Goal: Transaction & Acquisition: Purchase product/service

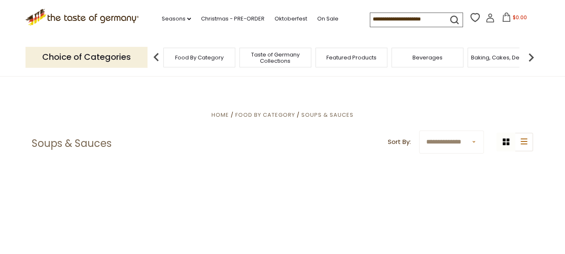
drag, startPoint x: 0, startPoint y: 0, endPoint x: 303, endPoint y: 137, distance: 332.8
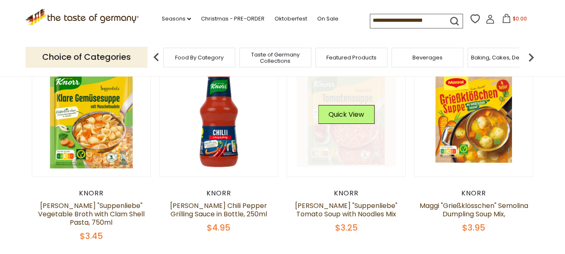
scroll to position [125, 0]
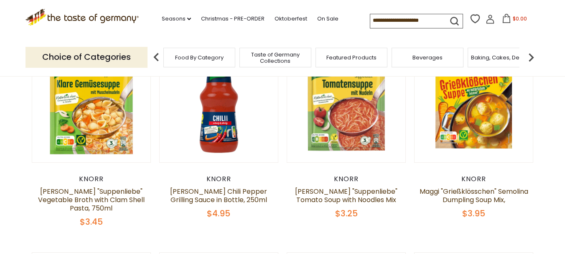
drag, startPoint x: 299, startPoint y: 139, endPoint x: 338, endPoint y: 231, distance: 99.7
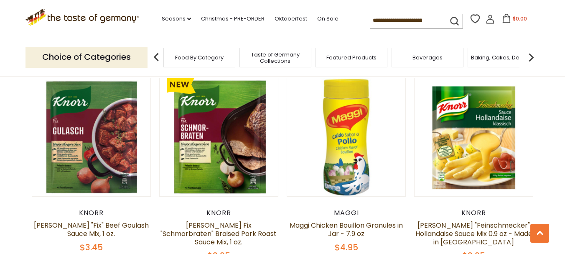
scroll to position [1338, 0]
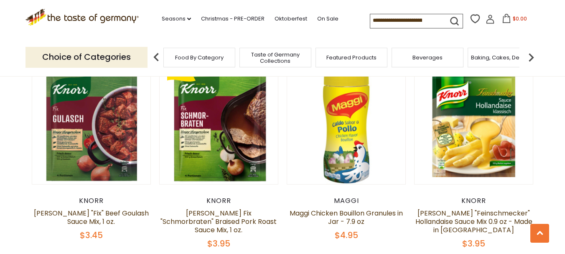
drag, startPoint x: 547, startPoint y: 84, endPoint x: 521, endPoint y: 73, distance: 28.4
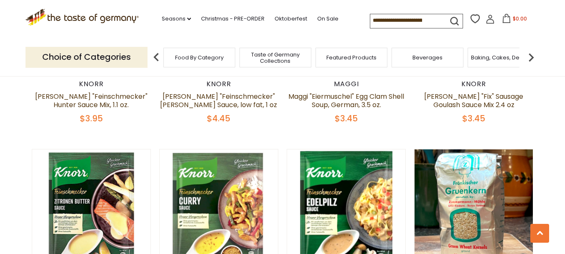
scroll to position [1673, 0]
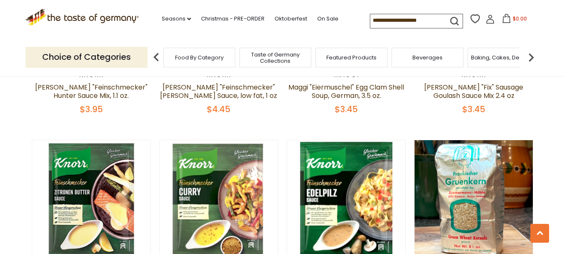
drag, startPoint x: 499, startPoint y: 32, endPoint x: 512, endPoint y: 27, distance: 14.1
click at [509, 23] on button "$0.00" at bounding box center [515, 20] width 36 height 13
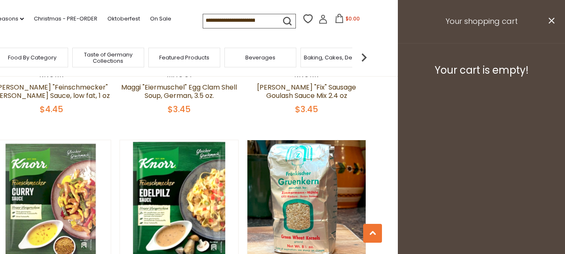
drag, startPoint x: 408, startPoint y: 35, endPoint x: 400, endPoint y: 36, distance: 8.5
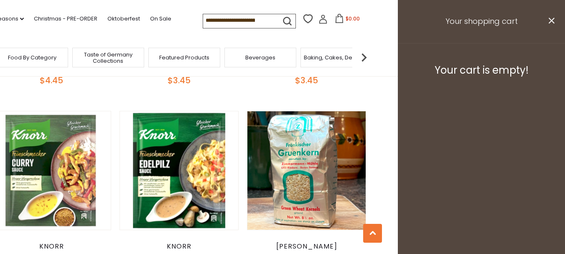
scroll to position [1715, 0]
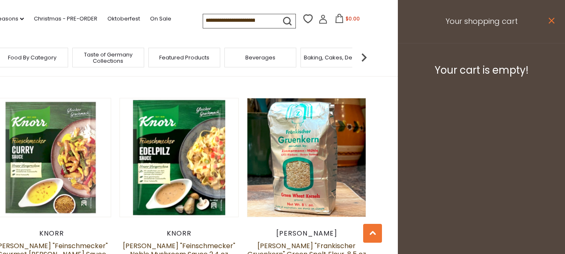
click at [550, 19] on icon "close" at bounding box center [552, 21] width 6 height 6
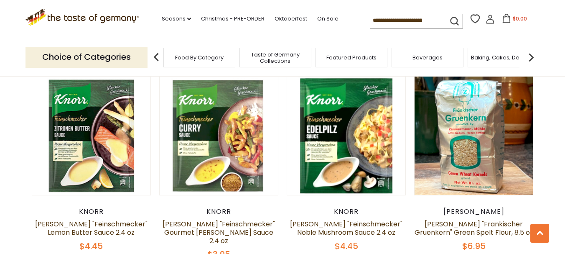
scroll to position [1756, 0]
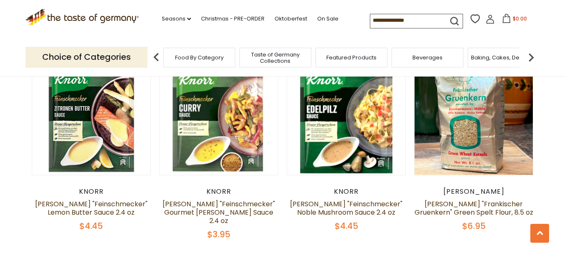
click at [549, 21] on section ".st0{fill:#EDD300;} .st1{fill:#D33E21;} .st0{fill:#EDD300;} .st1{fill:#D33E21;}…" at bounding box center [282, 19] width 565 height 38
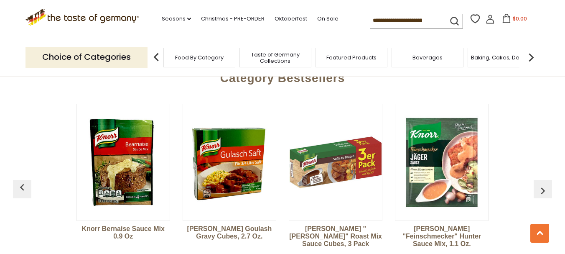
scroll to position [2091, 0]
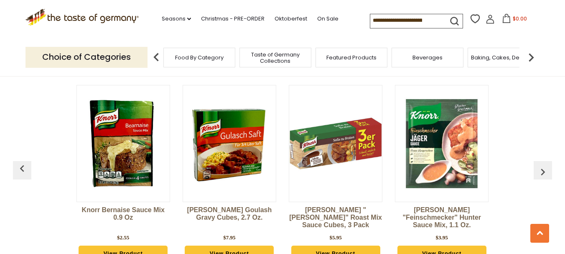
click at [544, 20] on section ".st0{fill:#EDD300;} .st1{fill:#D33E21;} .st0{fill:#EDD300;} .st1{fill:#D33E21;}…" at bounding box center [282, 19] width 565 height 38
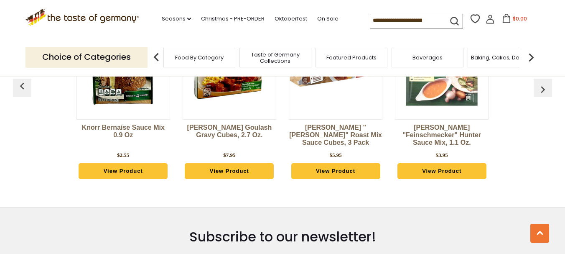
scroll to position [2175, 0]
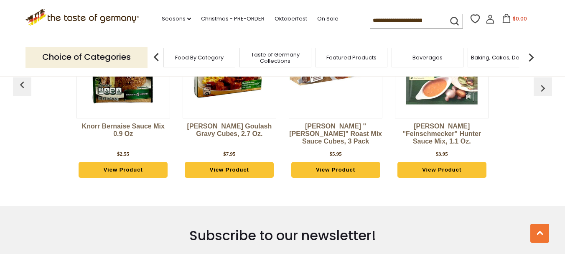
click at [544, 20] on section ".st0{fill:#EDD300;} .st1{fill:#D33E21;} .st0{fill:#EDD300;} .st1{fill:#D33E21;}…" at bounding box center [282, 19] width 565 height 38
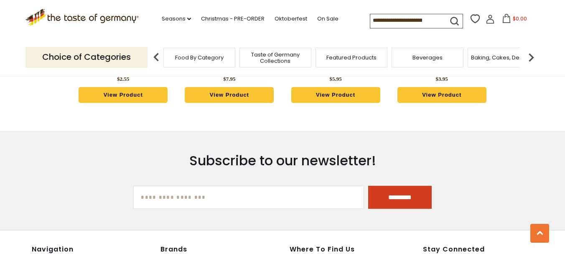
scroll to position [2258, 0]
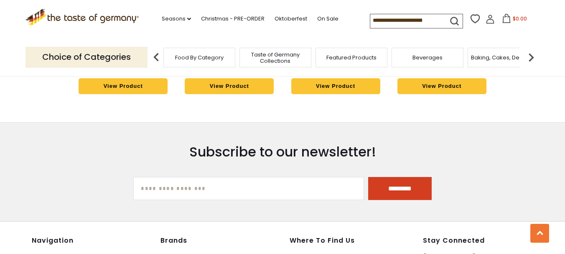
click at [544, 20] on section ".st0{fill:#EDD300;} .st1{fill:#D33E21;} .st0{fill:#EDD300;} .st1{fill:#D33E21;}…" at bounding box center [282, 19] width 565 height 38
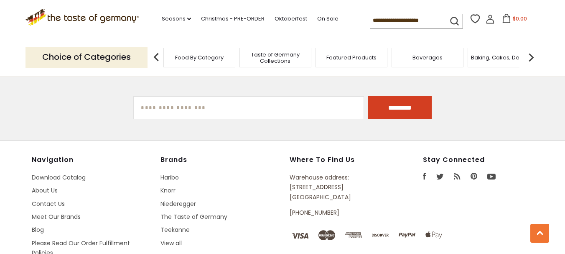
scroll to position [2342, 0]
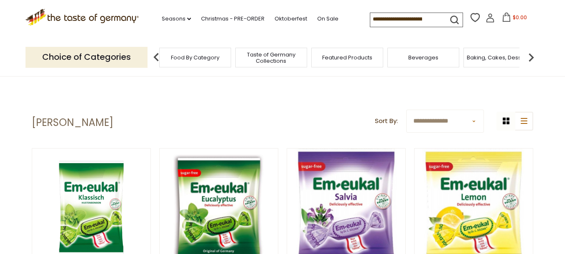
drag, startPoint x: 382, startPoint y: 66, endPoint x: 377, endPoint y: 72, distance: 7.8
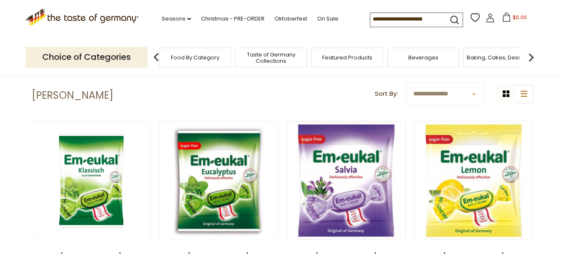
scroll to position [42, 0]
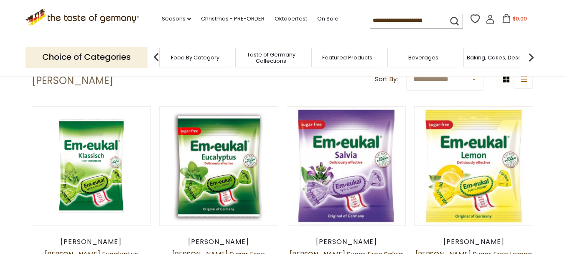
drag, startPoint x: 376, startPoint y: 73, endPoint x: 363, endPoint y: 71, distance: 12.7
drag, startPoint x: 363, startPoint y: 71, endPoint x: 337, endPoint y: 82, distance: 28.1
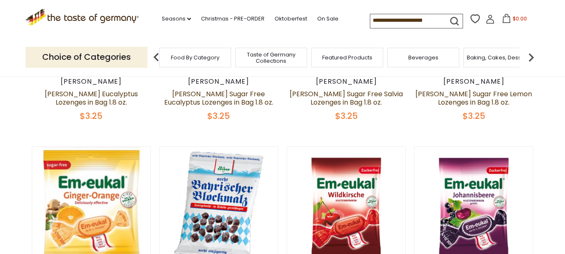
scroll to position [175, 0]
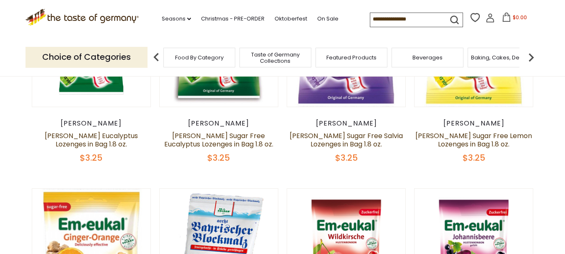
scroll to position [171, 0]
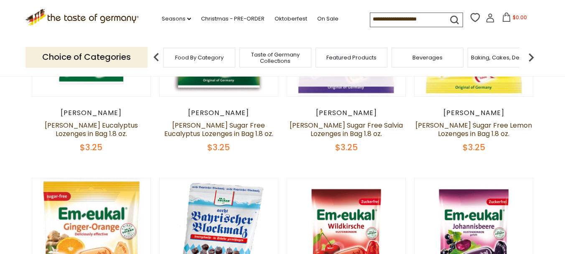
drag, startPoint x: 0, startPoint y: 0, endPoint x: 360, endPoint y: 83, distance: 369.9
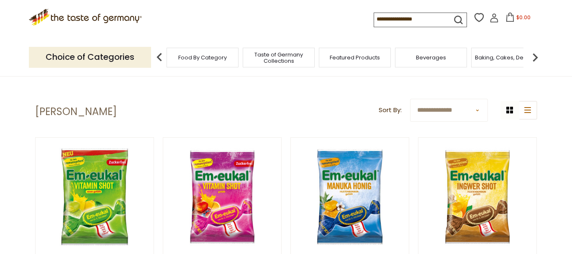
click at [530, 138] on img at bounding box center [477, 197] width 118 height 118
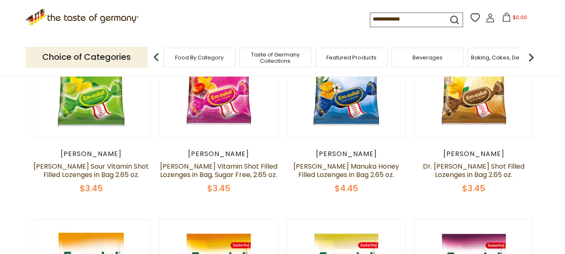
scroll to position [119, 0]
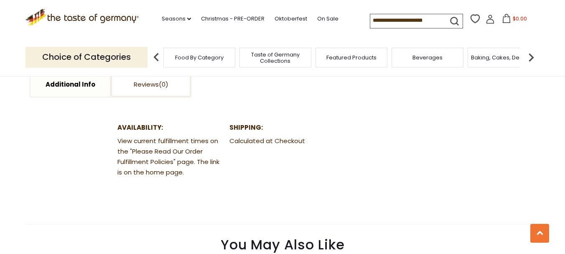
scroll to position [460, 0]
